Goal: Check status: Check status

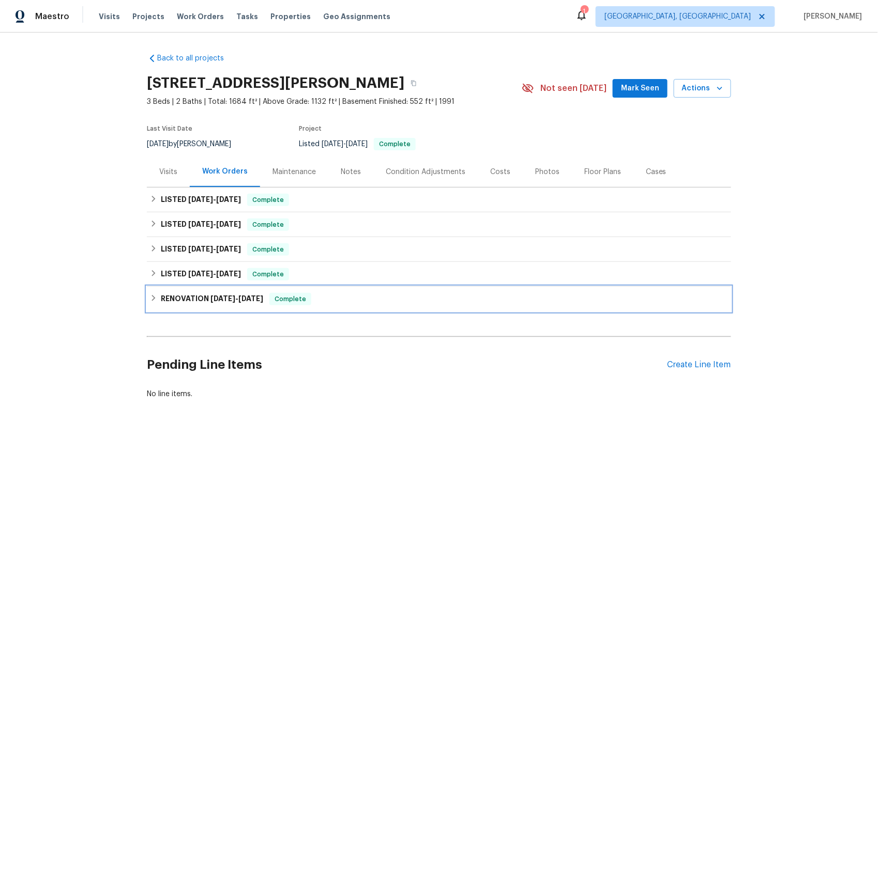
click at [229, 300] on span "[DATE]" at bounding box center [222, 298] width 25 height 7
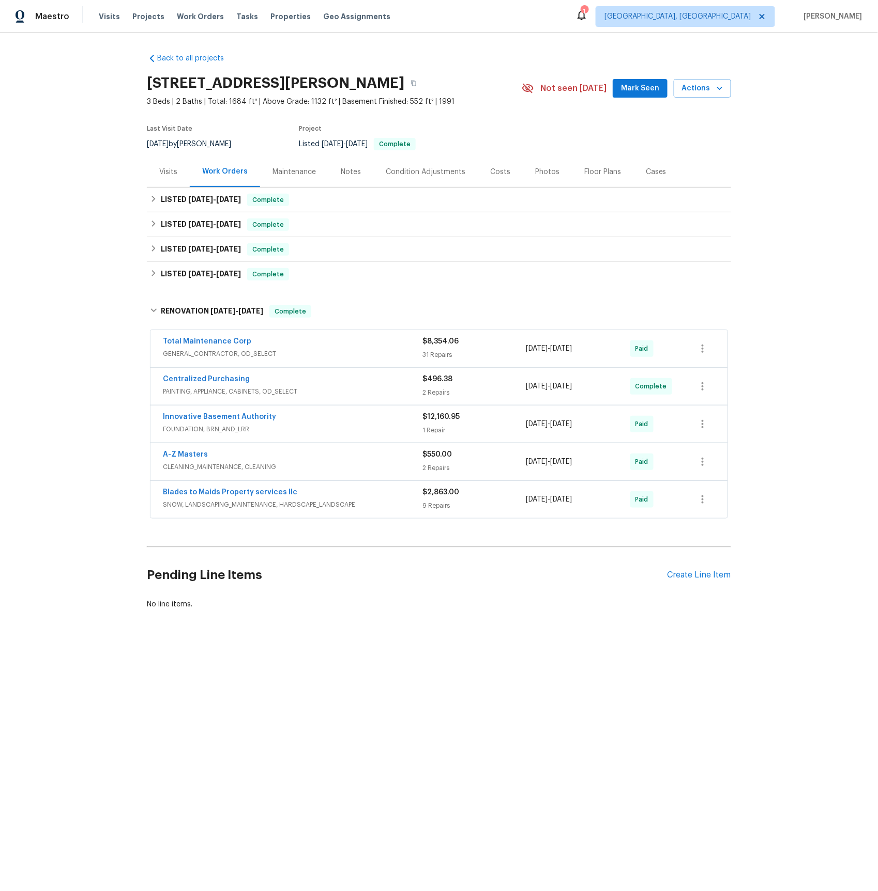
click at [221, 428] on span "FOUNDATION, BRN_AND_LRR" at bounding box center [292, 429] width 259 height 10
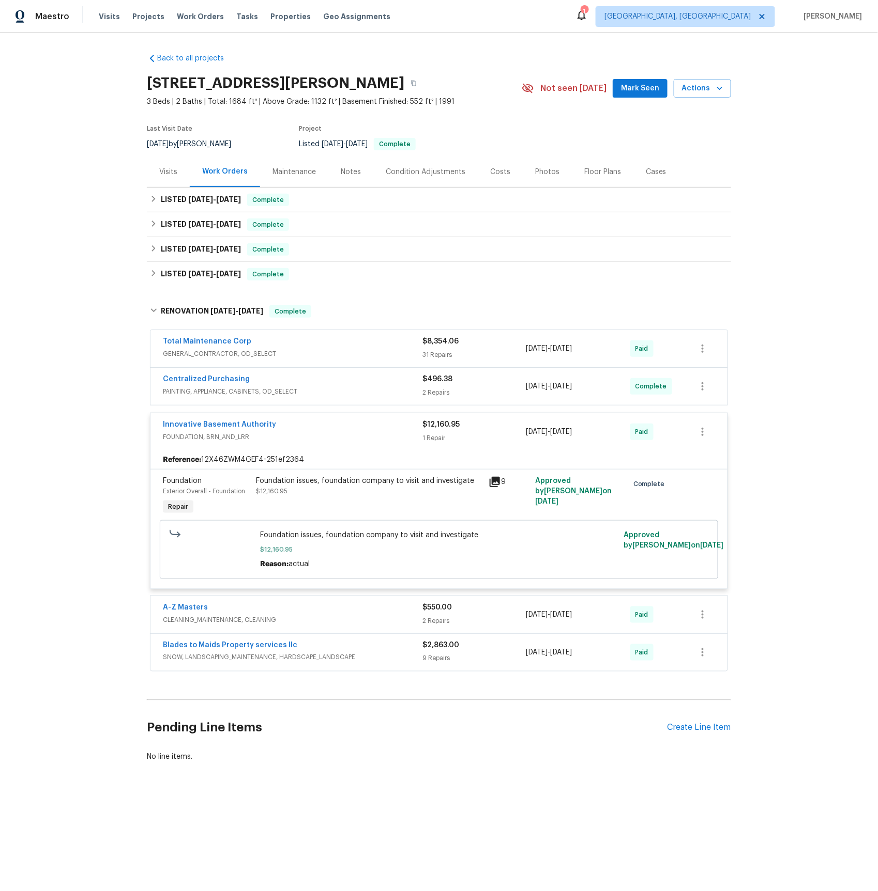
click at [497, 481] on icon at bounding box center [494, 482] width 10 height 10
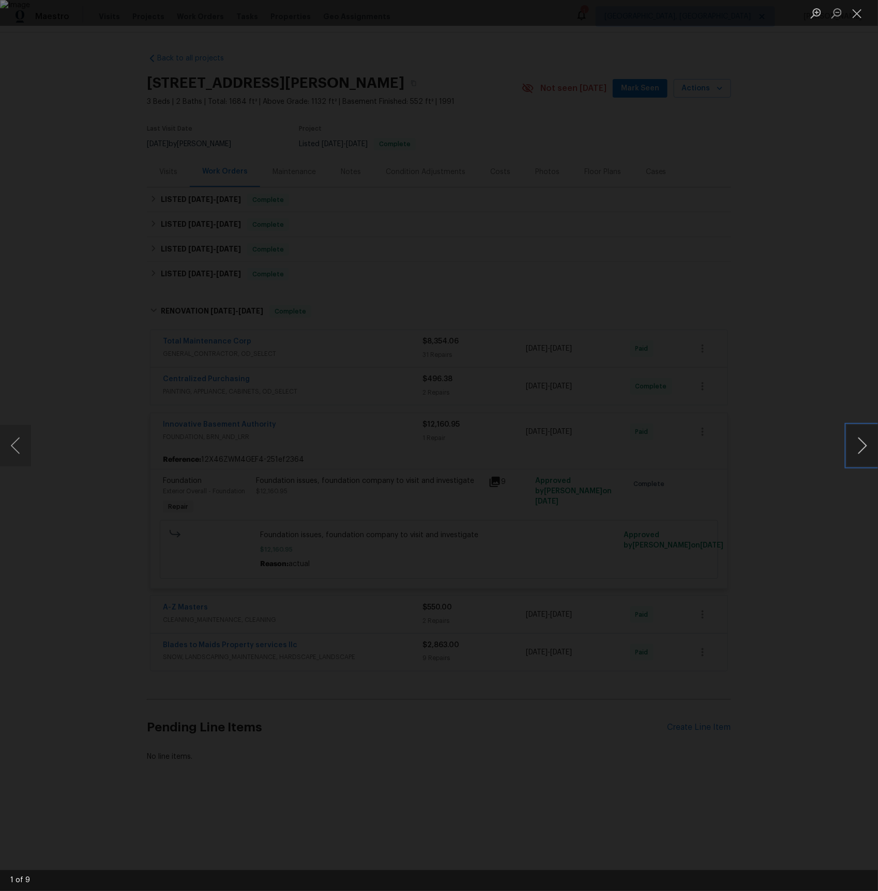
click at [864, 445] on button "Next image" at bounding box center [862, 445] width 31 height 41
click at [864, 446] on button "Next image" at bounding box center [862, 445] width 31 height 41
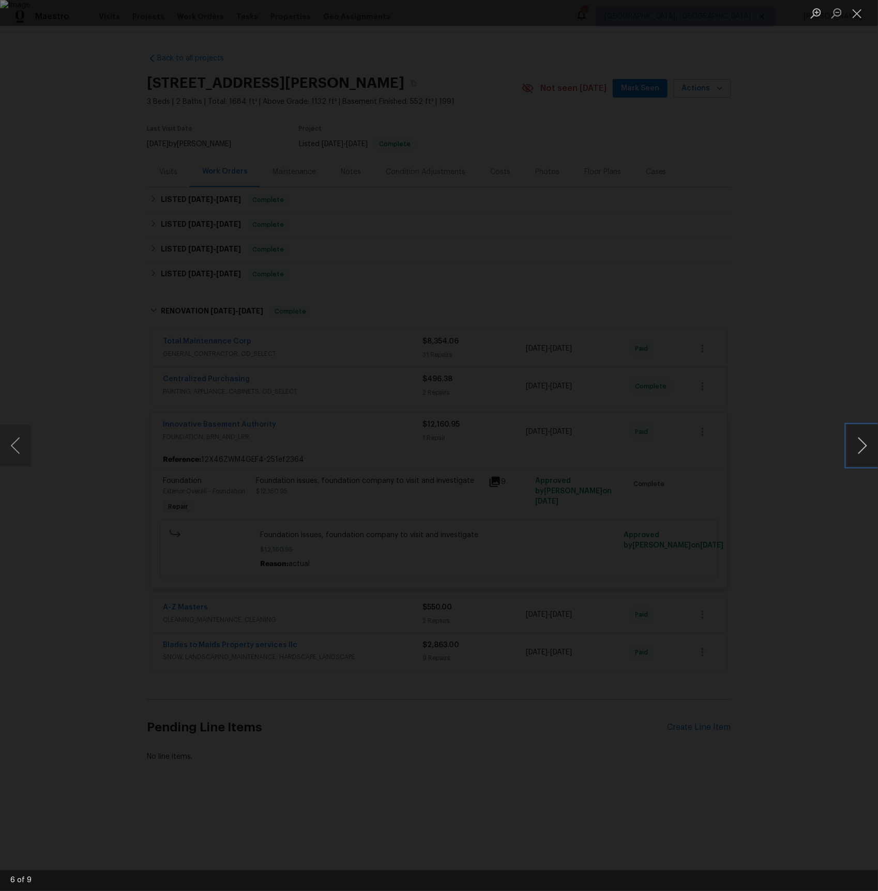
click at [864, 446] on button "Next image" at bounding box center [862, 445] width 31 height 41
click at [860, 18] on button "Close lightbox" at bounding box center [857, 13] width 21 height 18
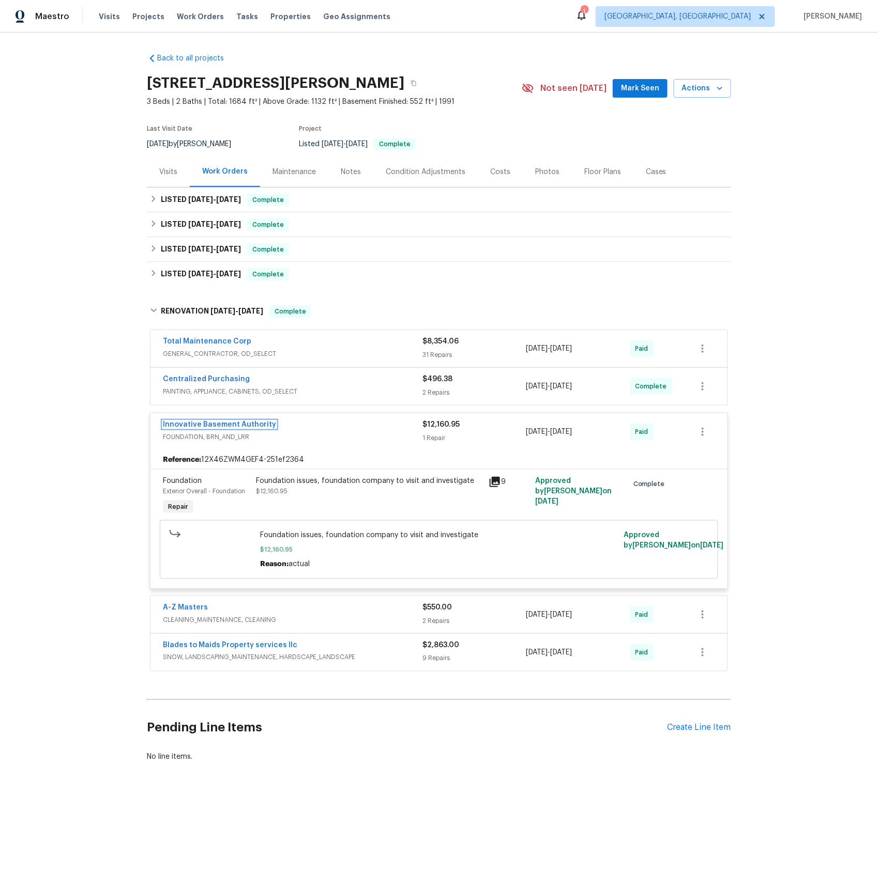
drag, startPoint x: 222, startPoint y: 424, endPoint x: 257, endPoint y: 390, distance: 49.0
click at [222, 424] on link "Innovative Basement Authority" at bounding box center [219, 424] width 113 height 7
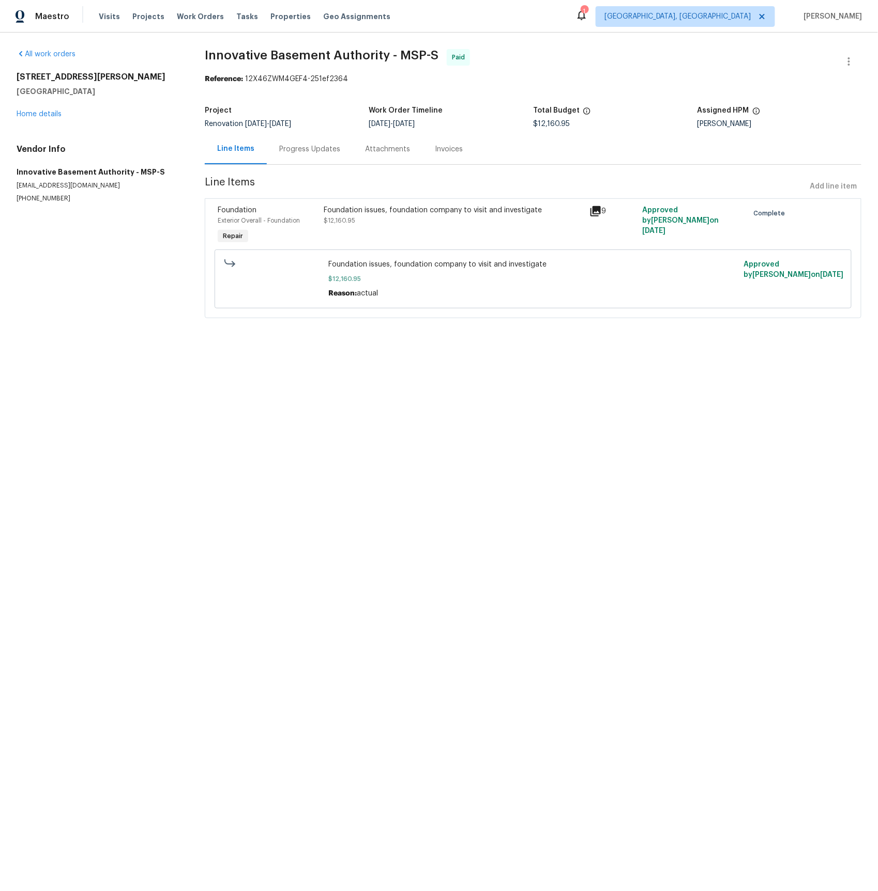
click at [303, 147] on div "Progress Updates" at bounding box center [309, 149] width 61 height 10
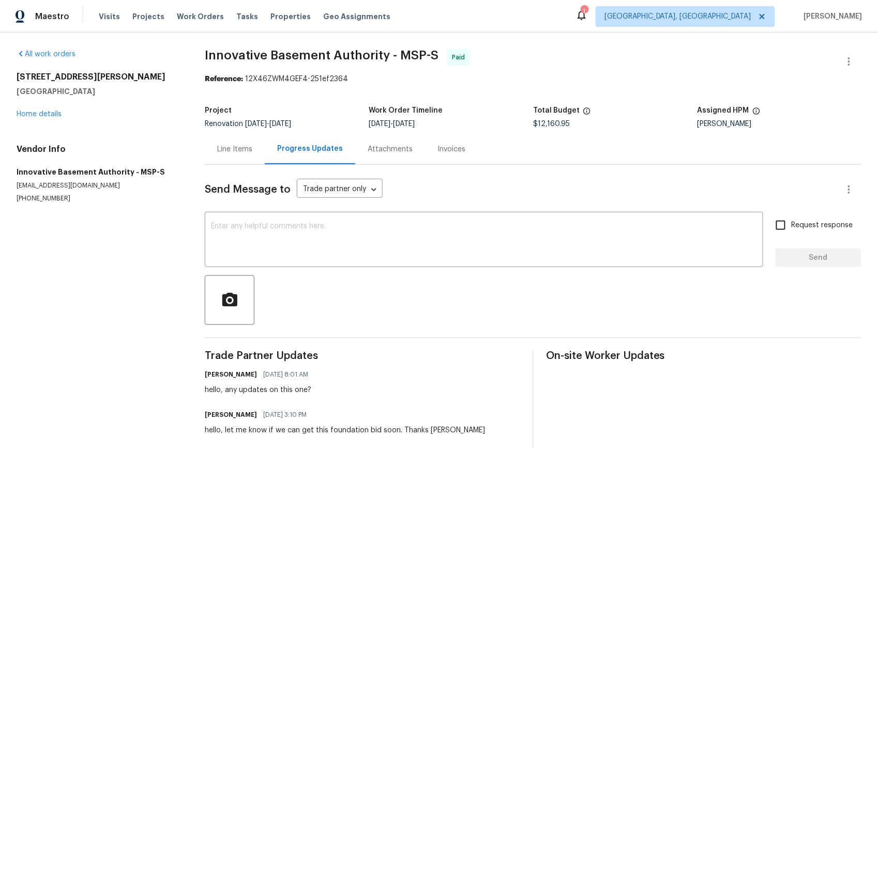
drag, startPoint x: 232, startPoint y: 147, endPoint x: 288, endPoint y: 175, distance: 62.6
click at [232, 147] on div "Line Items" at bounding box center [234, 149] width 35 height 10
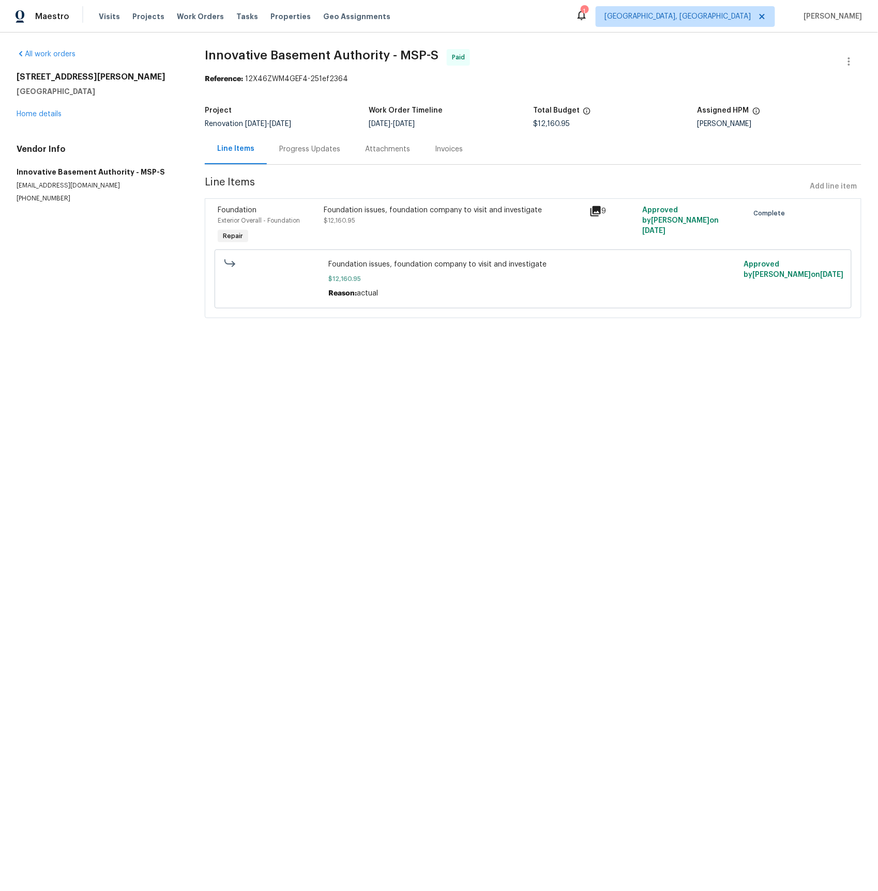
click at [596, 210] on icon at bounding box center [595, 211] width 10 height 10
